Goal: Task Accomplishment & Management: Check status

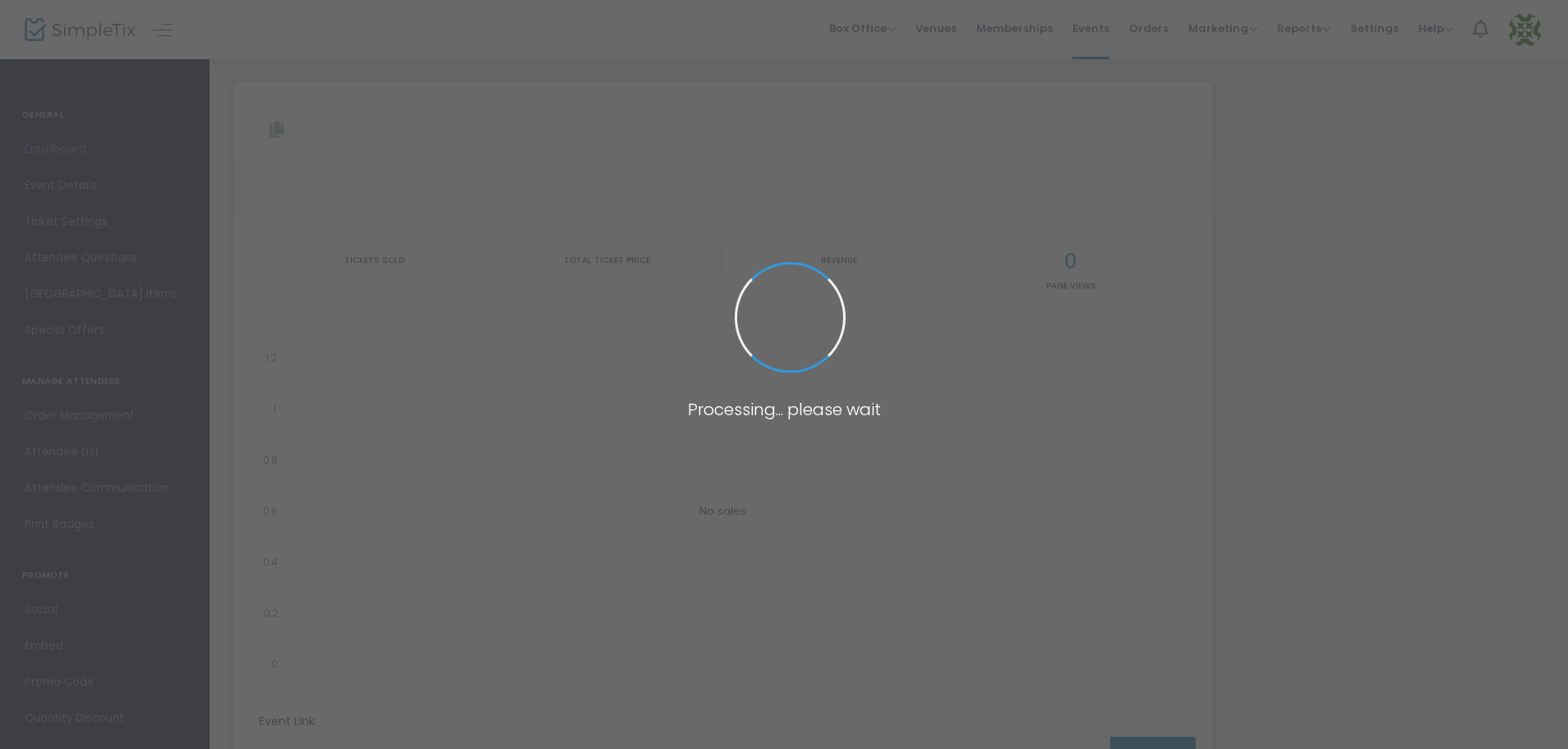
type input "[URL][DOMAIN_NAME]"
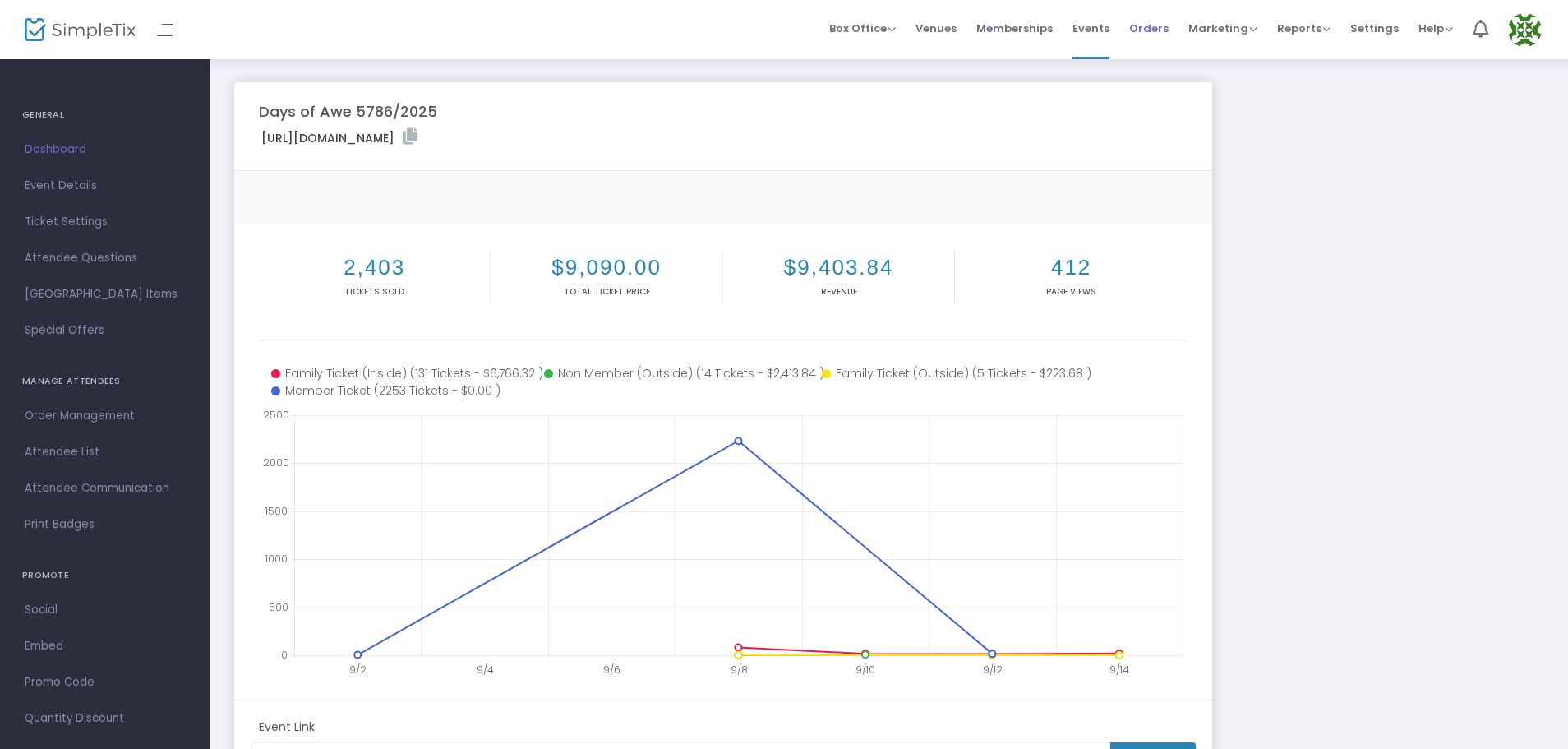
click at [1163, 25] on span "Orders" at bounding box center [1150, 29] width 40 height 42
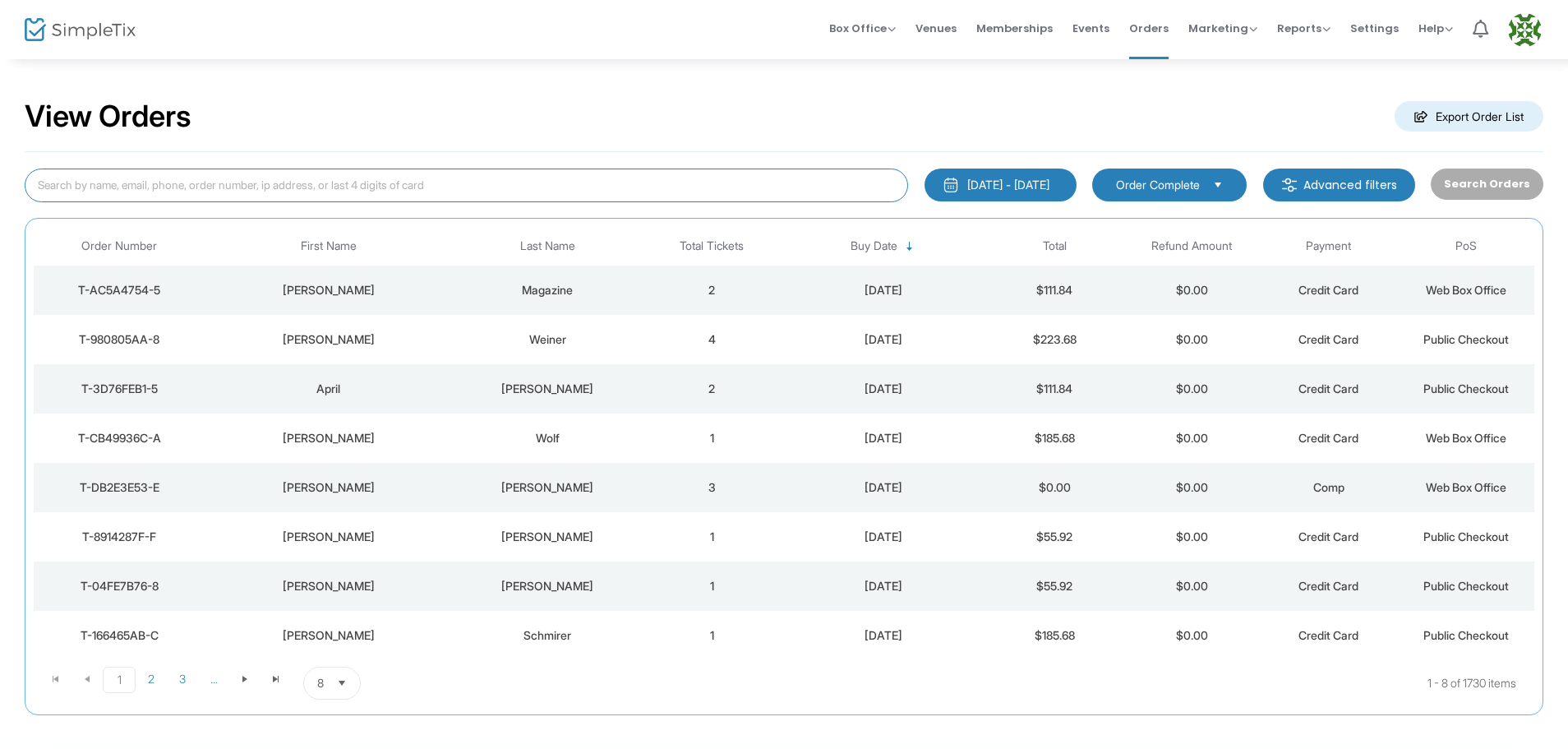
click at [420, 189] on input at bounding box center [467, 185] width 883 height 34
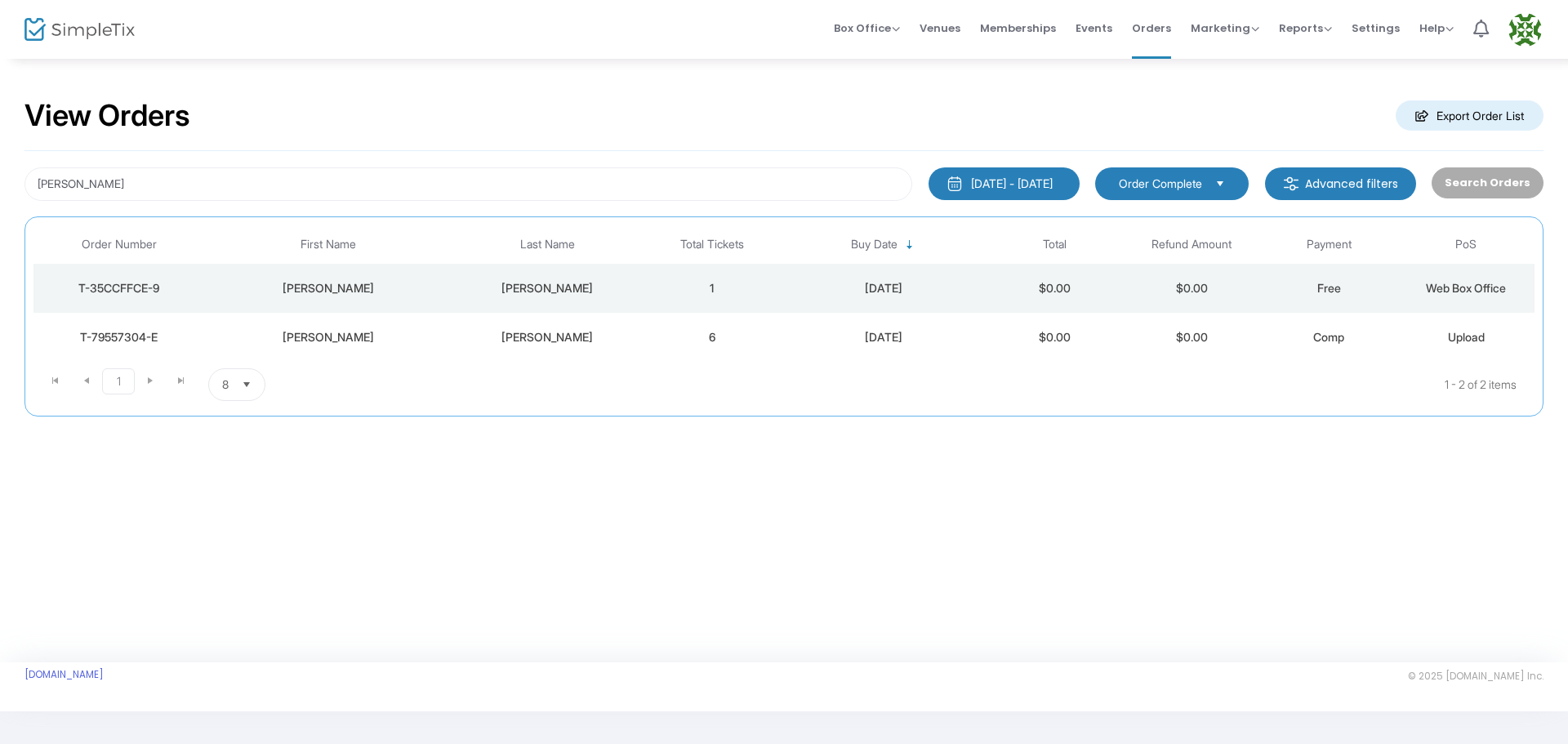
click at [1480, 340] on span "Upload" at bounding box center [1466, 337] width 37 height 14
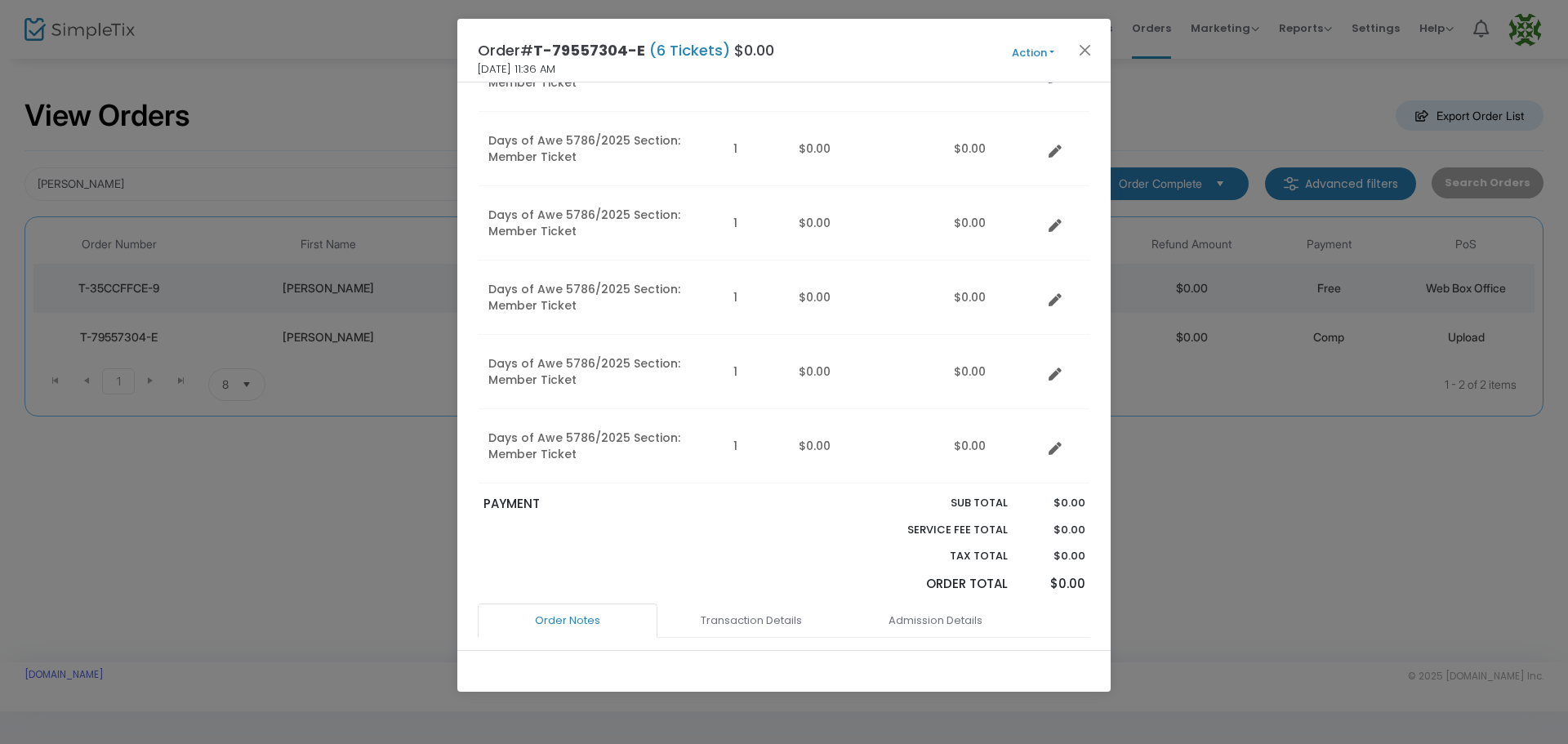
scroll to position [151, 0]
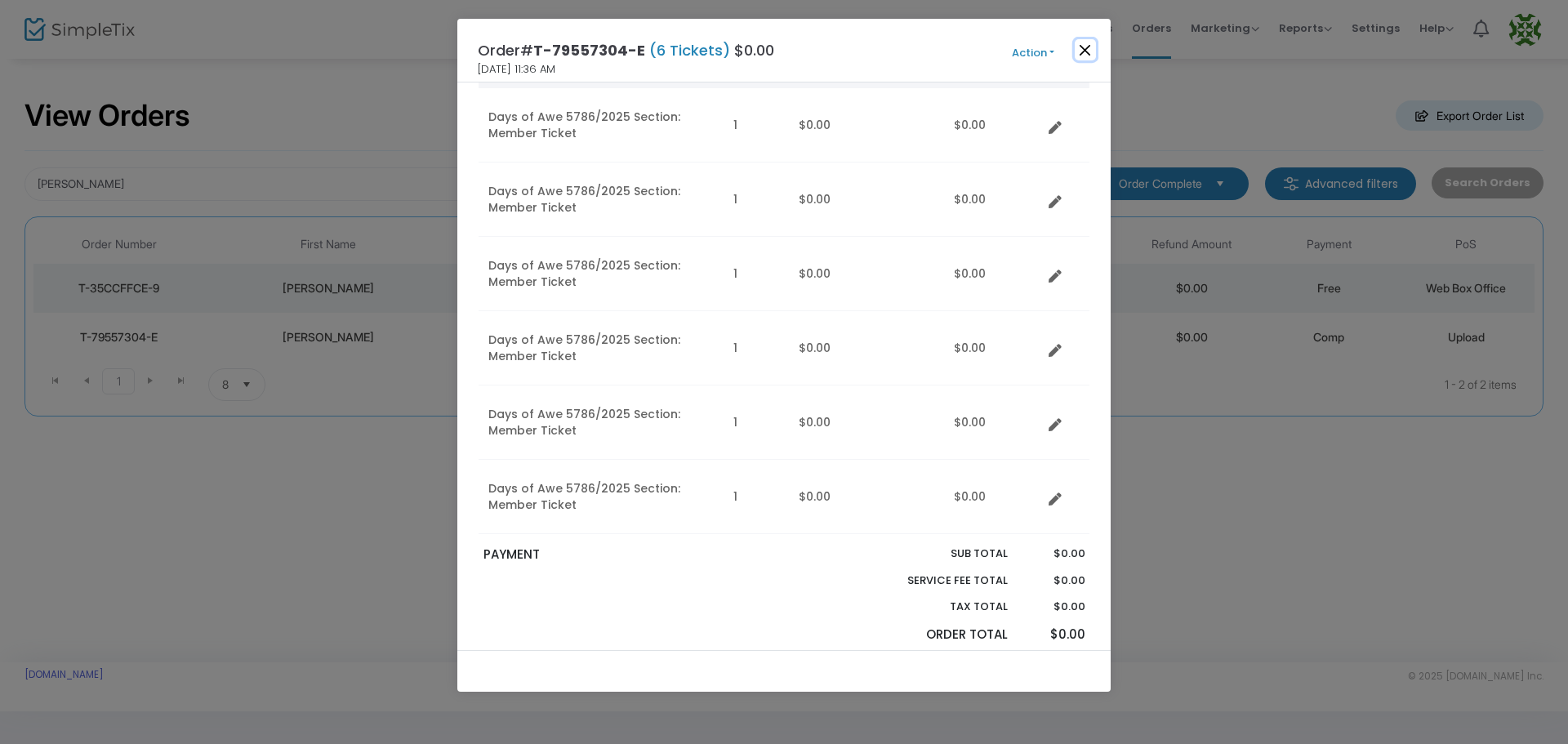
click at [1085, 54] on button "Close" at bounding box center [1085, 50] width 21 height 21
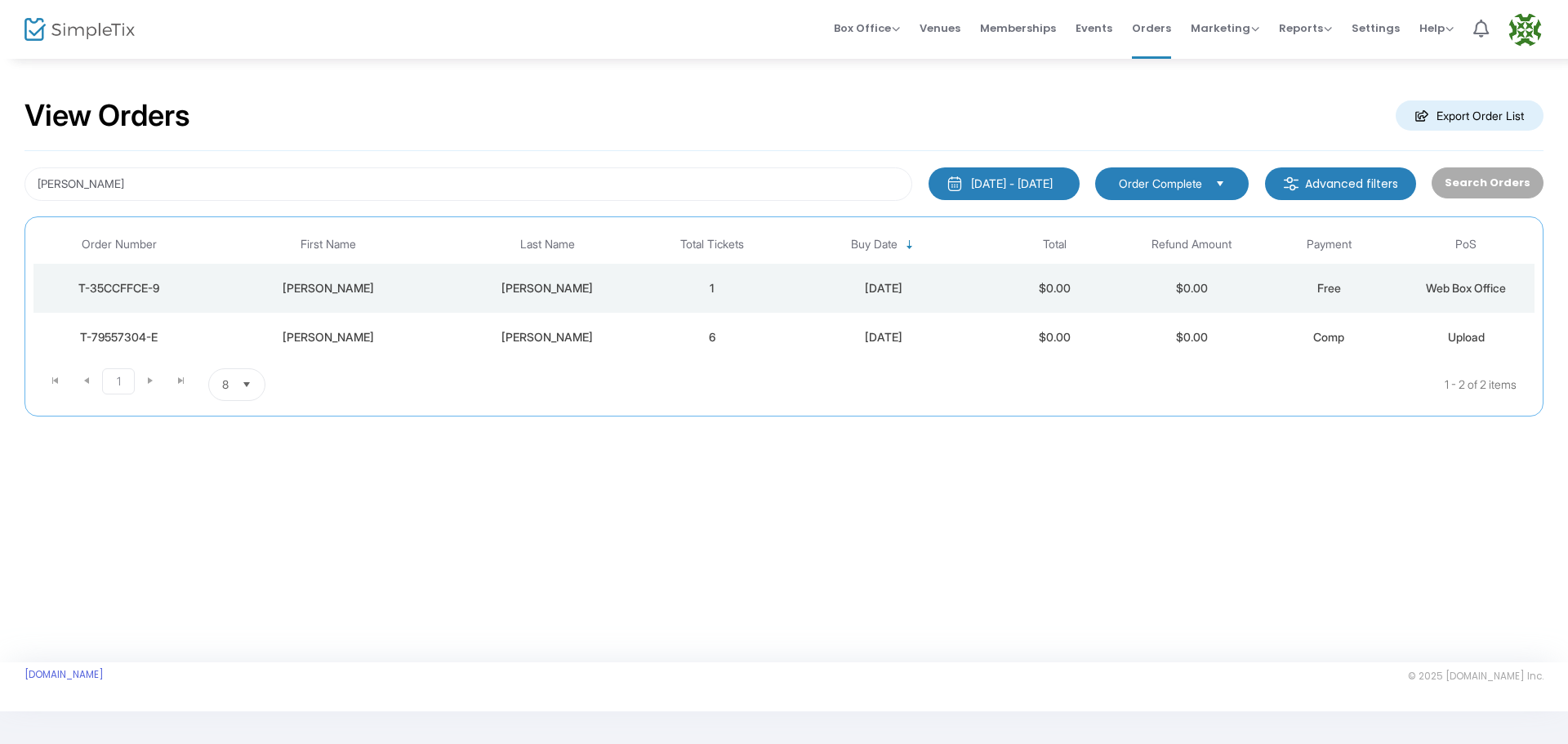
click at [1474, 287] on span "Web Box Office" at bounding box center [1465, 288] width 80 height 14
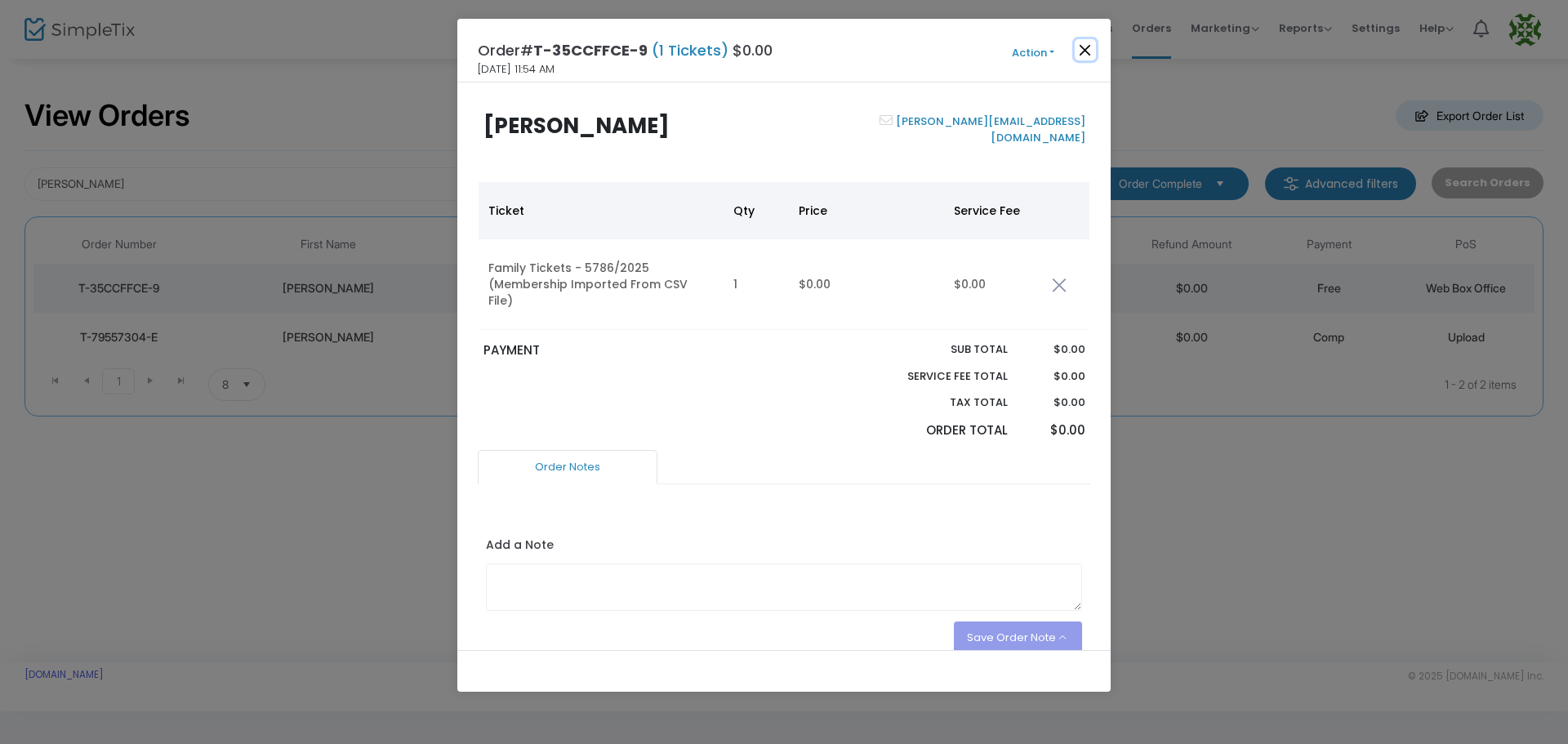
click at [1083, 46] on button "Close" at bounding box center [1085, 50] width 21 height 21
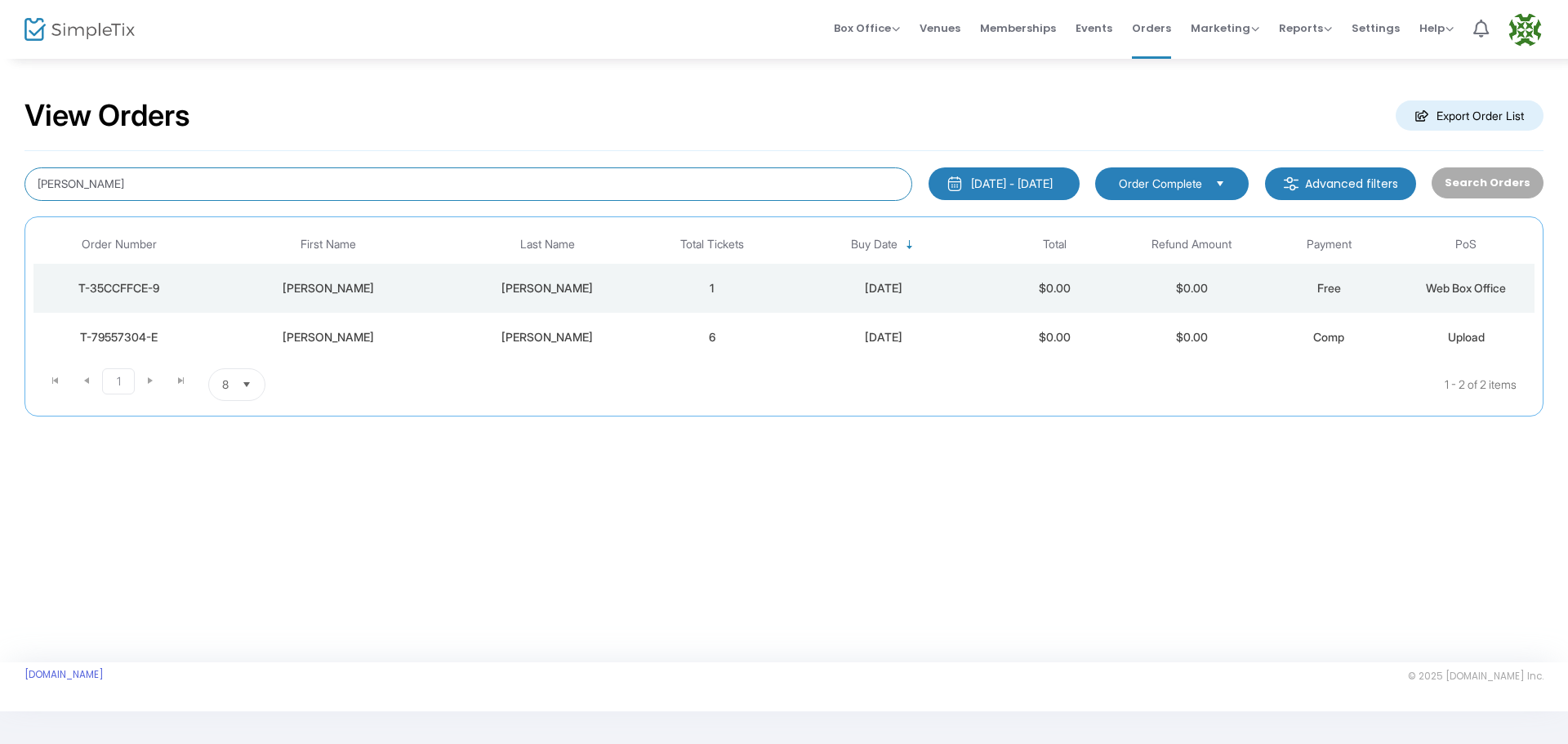
drag, startPoint x: 333, startPoint y: 189, endPoint x: 20, endPoint y: 150, distance: 315.4
click at [20, 150] on div "View Orders Export Order List [PERSON_NAME] [DATE] - [DATE] Last 30 Days [DATE]…" at bounding box center [784, 265] width 1568 height 417
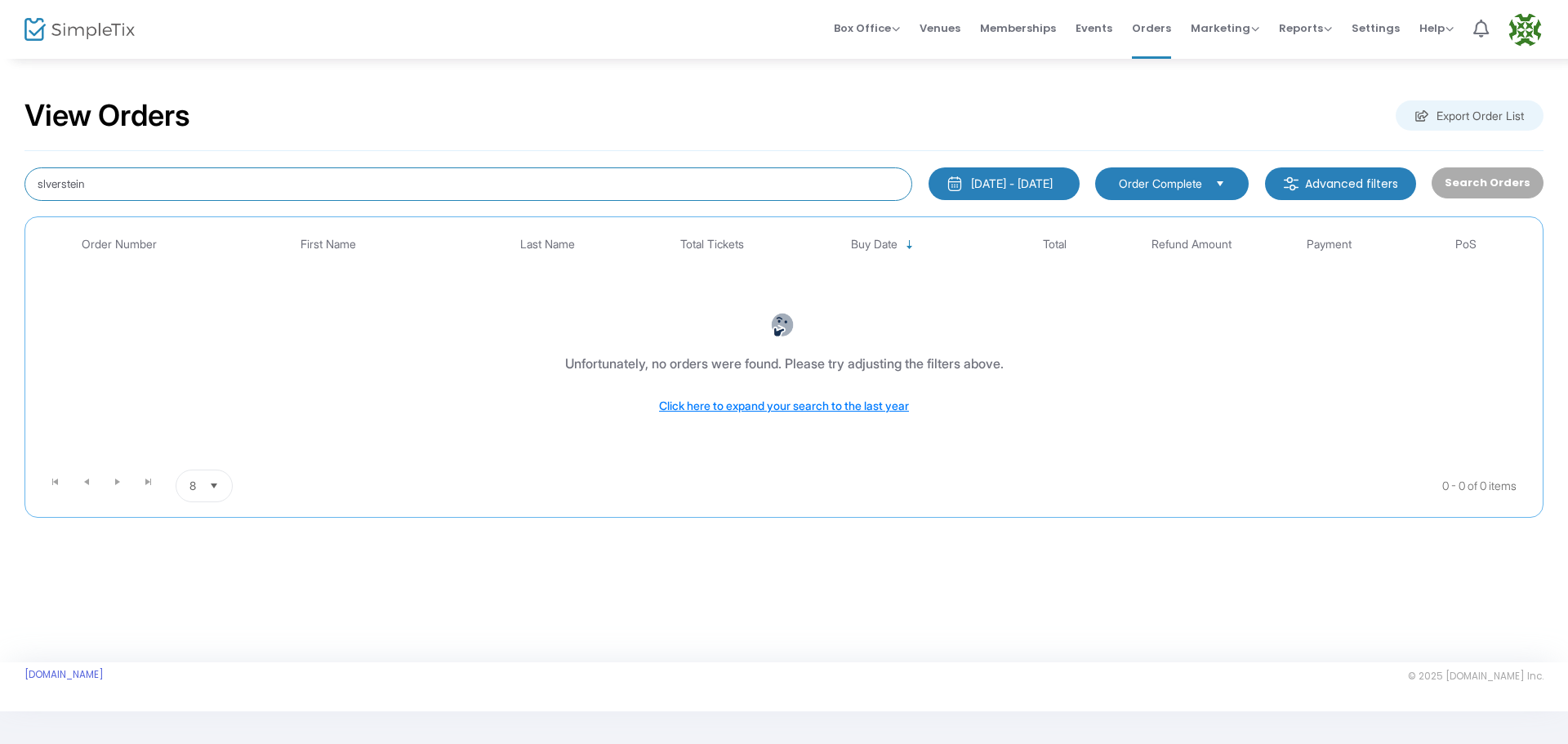
click at [41, 181] on input "slverstein" at bounding box center [469, 184] width 888 height 34
click at [95, 183] on input "[PERSON_NAME]" at bounding box center [469, 184] width 888 height 34
type input "[PERSON_NAME]"
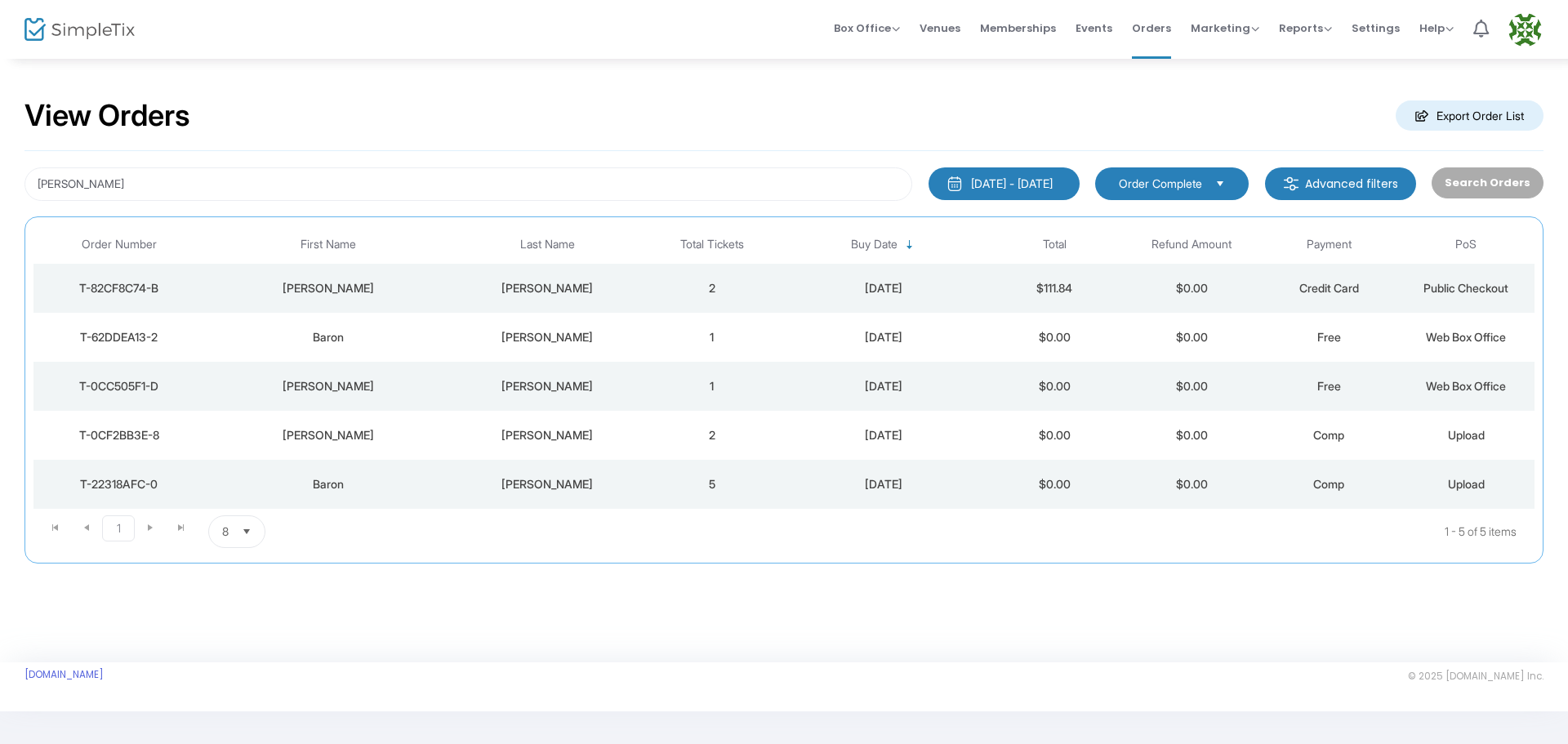
click at [1460, 492] on td "Upload" at bounding box center [1466, 484] width 137 height 49
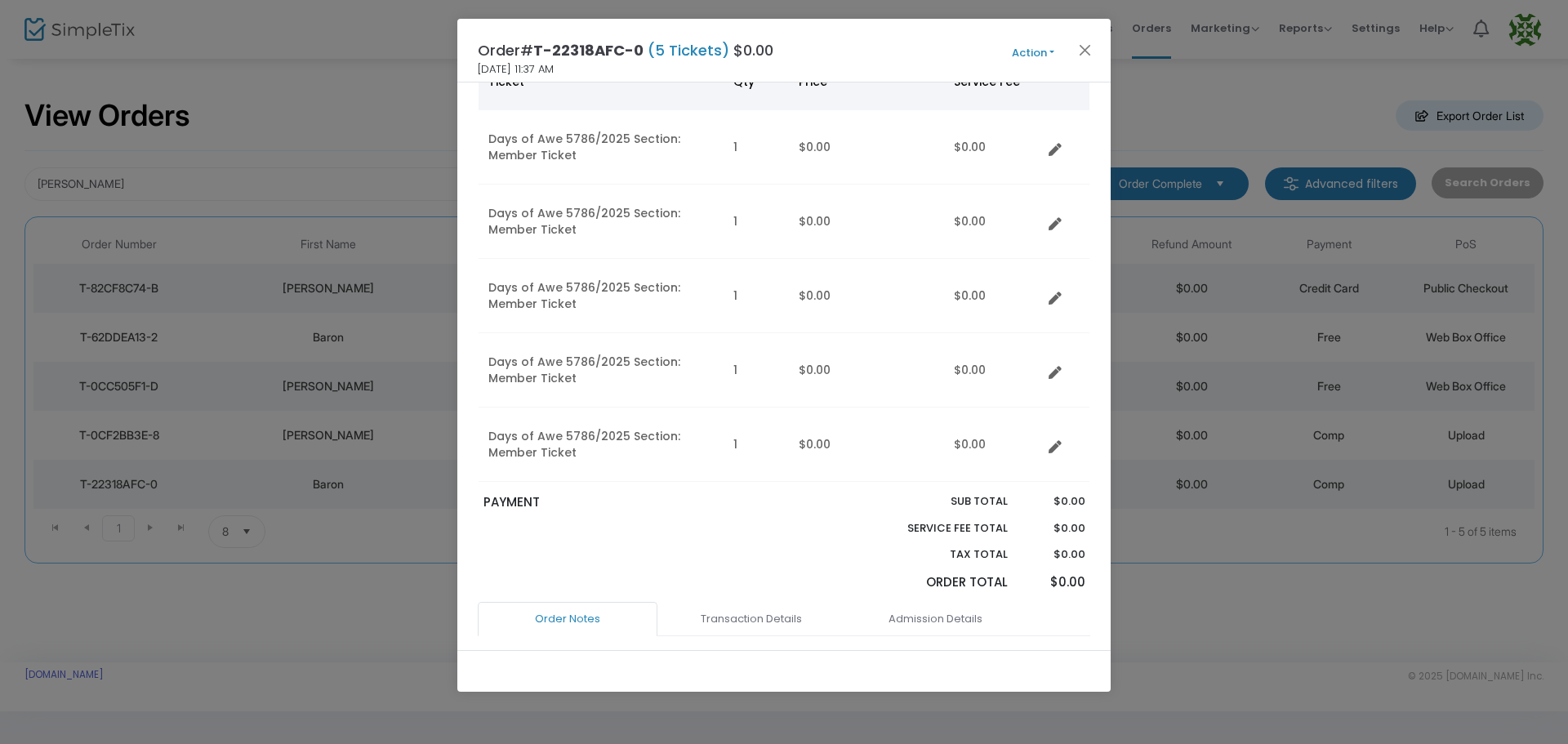
scroll to position [133, 0]
click at [1085, 58] on button "Close" at bounding box center [1085, 50] width 21 height 21
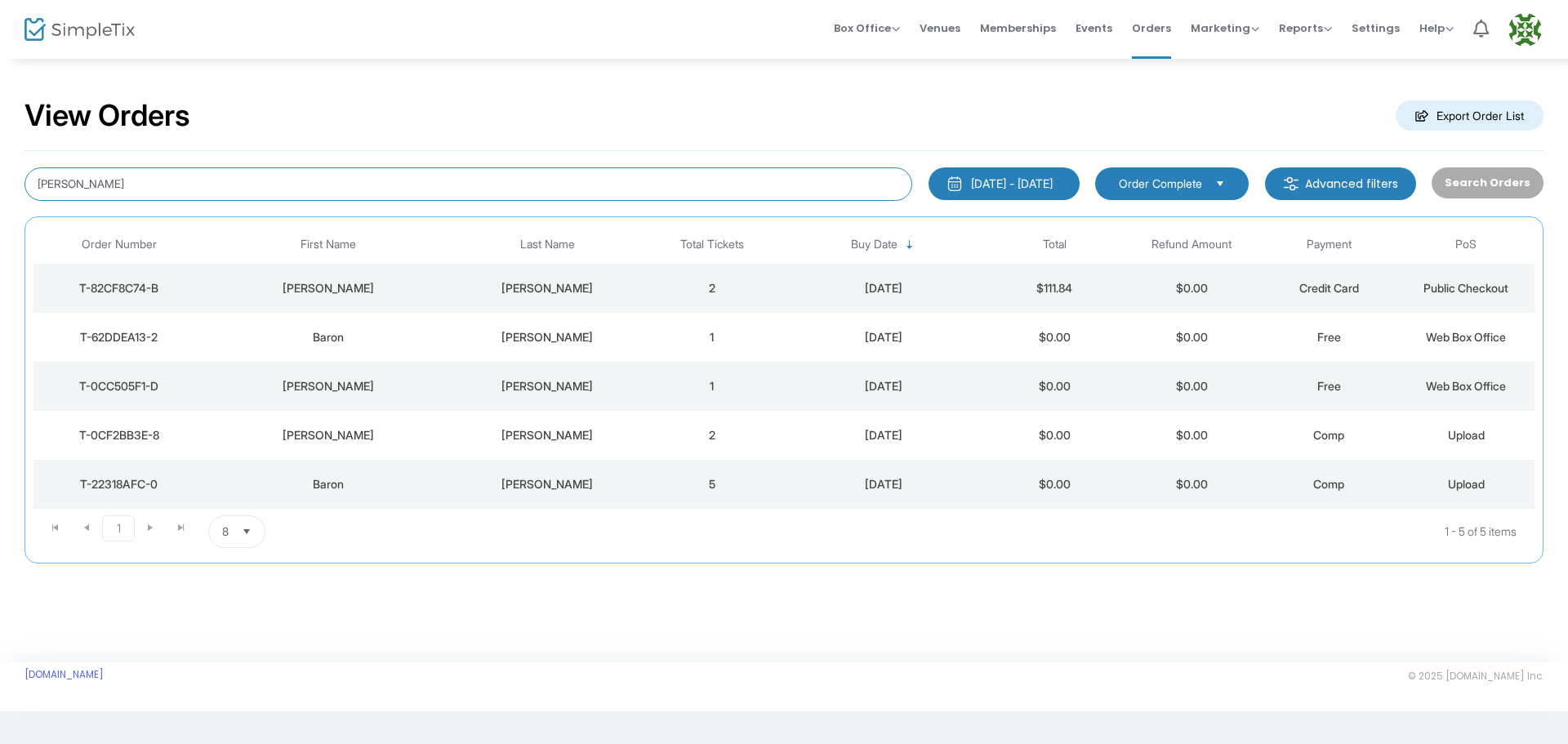
drag, startPoint x: 253, startPoint y: 180, endPoint x: 25, endPoint y: 172, distance: 228.1
click at [25, 172] on div "[PERSON_NAME]" at bounding box center [468, 184] width 904 height 34
